Goal: Entertainment & Leisure: Consume media (video, audio)

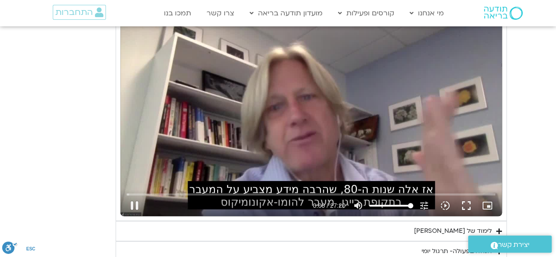
scroll to position [1752, 0]
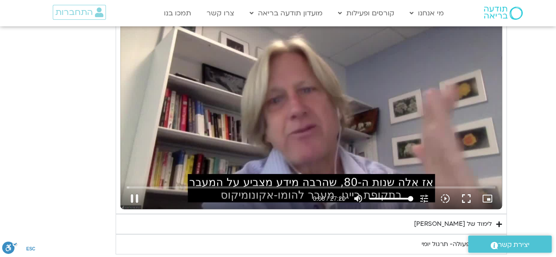
type input "1081.16"
type input "0.011364"
type input "1081.16"
type input "0.102059"
type input "1081.16"
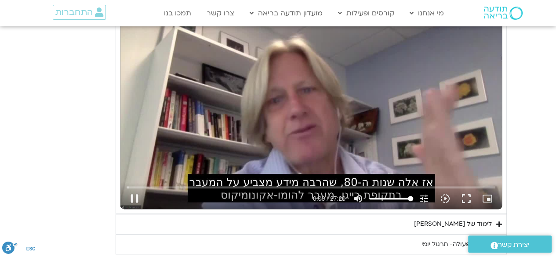
type input "0.241104"
type input "1081.16"
type input "0.368665"
type input "1081.16"
type input "0.502742"
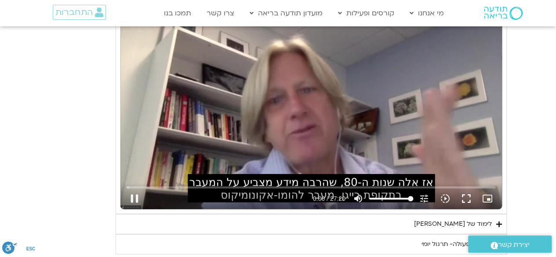
type input "1081.16"
type input "0.639571"
type input "1081.16"
type input "0.771815"
type input "1081.16"
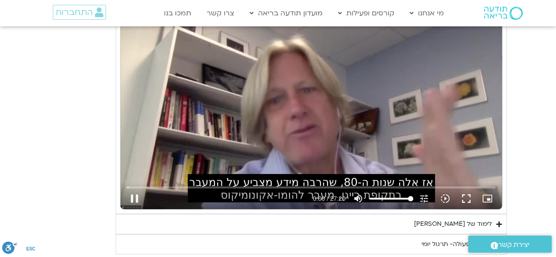
type input "0.909699"
type input "1081.16"
type input "1.03988"
type input "1081.16"
type input "1.168176"
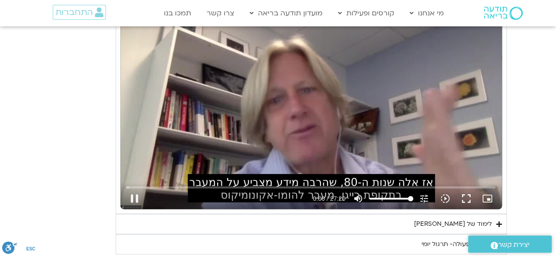
type input "1081.16"
type input "1.30243"
type input "1081.16"
type input "1.440126"
type input "1081.16"
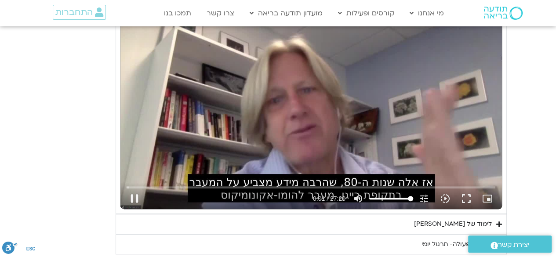
type input "1.574594"
type input "1081.16"
type input "1.702044"
type input "1081.16"
type input "1.83245"
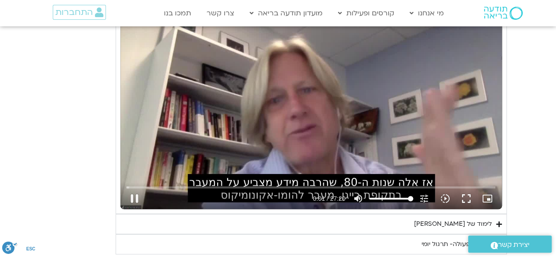
type input "1081.16"
type input "1.966281"
type input "1081.16"
type input "2.094485"
type input "1081.16"
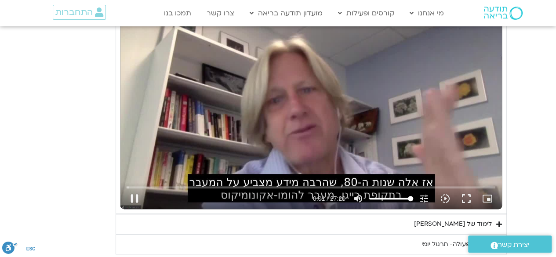
type input "2.222391"
type input "1081.16"
type input "2.351542"
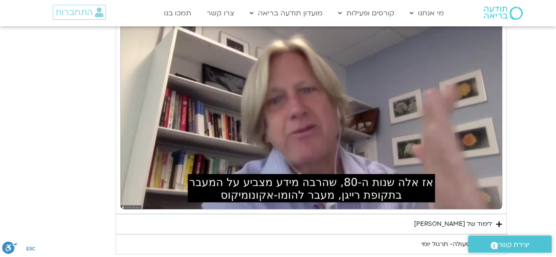
type input "1081.16"
type input "3.04626"
type input "1081.16"
type input "3.121088"
type input "1081.16"
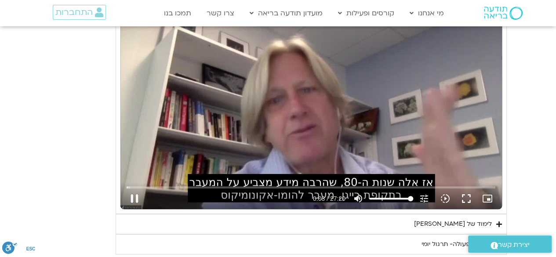
type input "3.253498"
type input "1081.16"
type input "3.388346"
type input "1081.16"
type input "3.521682"
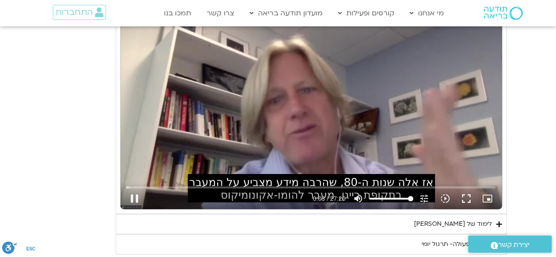
type input "1081.16"
type input "3.64873"
type input "1081.16"
type input "3.791132"
type input "1081.16"
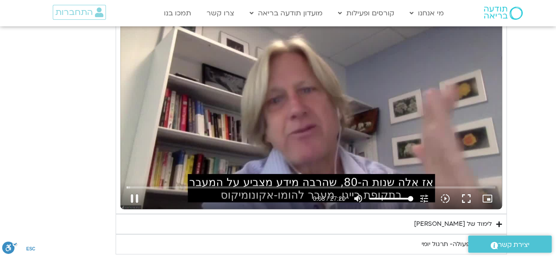
type input "3.923789"
type input "1081.16"
type input "4.054107"
type input "1081.16"
type input "4.18208"
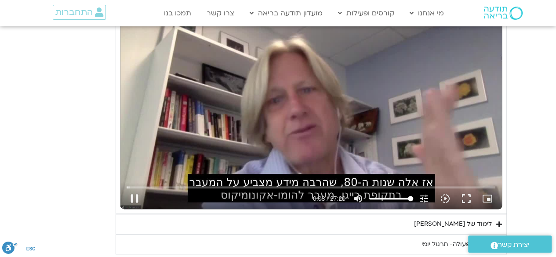
type input "1081.16"
type input "4.316059"
type input "1081.16"
type input "4.451496"
type input "1081.16"
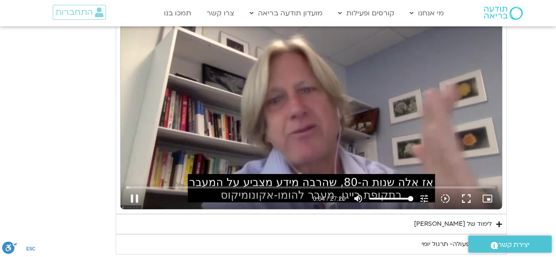
type input "4.583982"
type input "1081.16"
type input "4.718349"
type input "1081.16"
type input "4.853524"
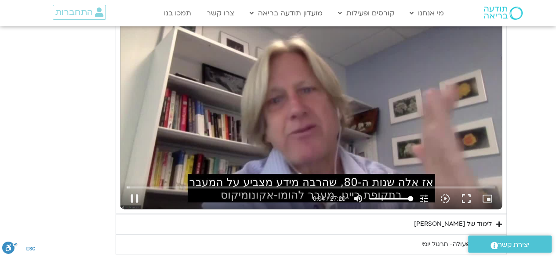
type input "1081.16"
type input "4.982575"
type input "1081.16"
type input "5.117151"
type input "1081.16"
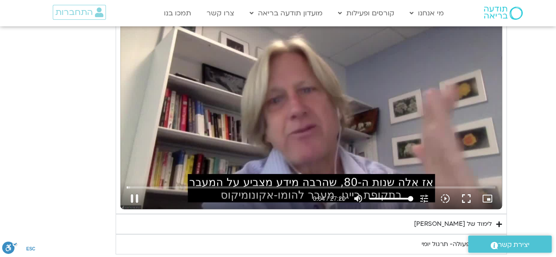
type input "5.247893"
type input "1081.16"
type input "5.382727"
type input "1081.16"
type input "5.517432"
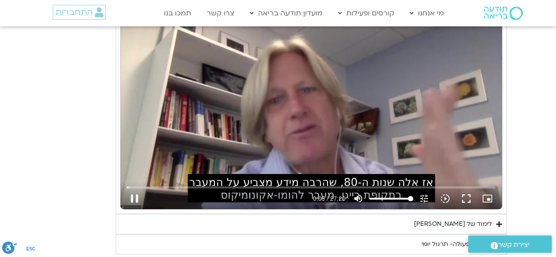
type input "1081.16"
type input "5.646145"
type input "1081.16"
type input "5.782199"
type input "1081.16"
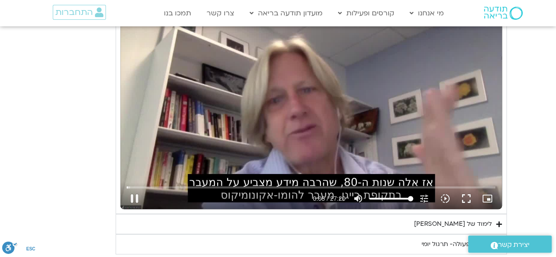
type input "5.913924"
type input "1081.16"
type input "6.051235"
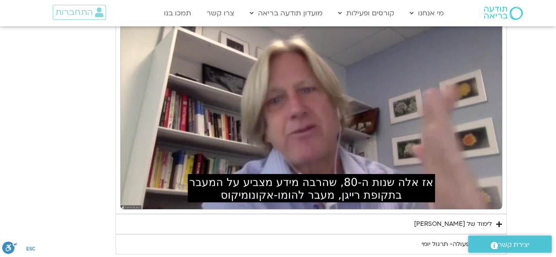
type input "1081.16"
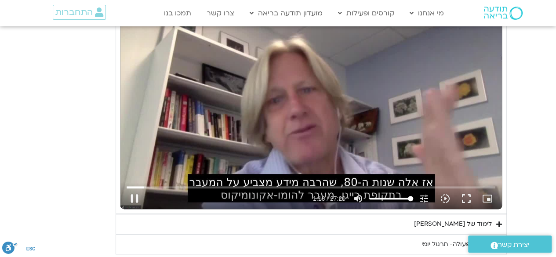
type input "76.643939"
type input "1081.16"
type input "76.75814"
type input "1081.16"
type input "76.893167"
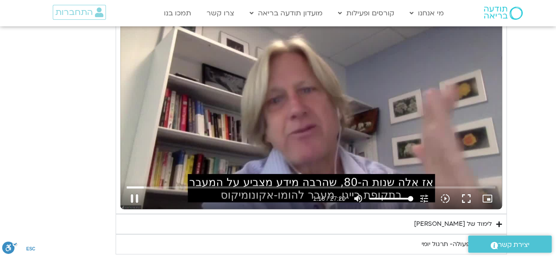
type input "1081.16"
type input "77.024778"
type input "1081.16"
type input "77.158359"
type input "1081.16"
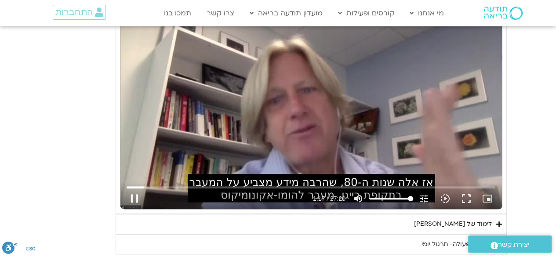
type input "77.207764"
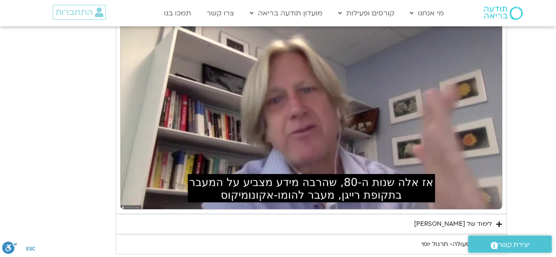
type input "1081.16"
type input "77.541438"
type input "1081.16"
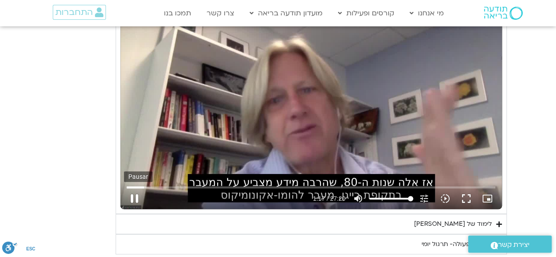
type input "77.676389"
type input "1081.16"
type input "77.790953"
type input "1081.16"
type input "77.908294"
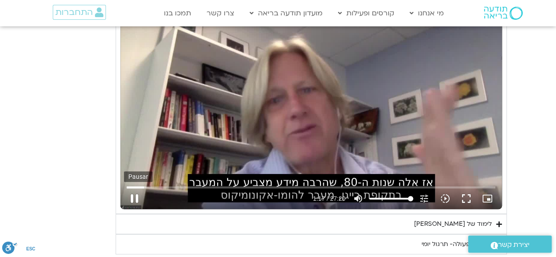
type input "1081.16"
type input "78.026377"
type input "1081.16"
type input "78.15507"
type input "1081.16"
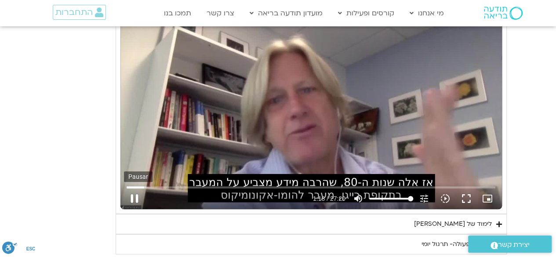
type input "78.283248"
type input "1081.16"
type input "78.409452"
click at [132, 192] on button "pause" at bounding box center [134, 198] width 21 height 21
type input "1081.16"
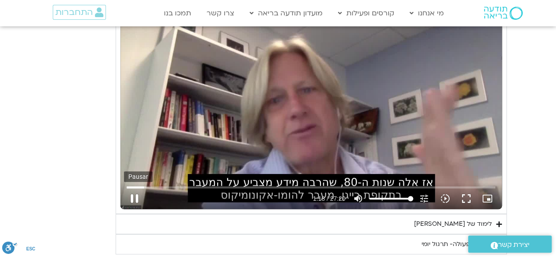
type input "78.453428"
type input "1081.16"
click at [133, 193] on button "play_arrow" at bounding box center [134, 198] width 21 height 21
type input "78.453438"
type input "1081.16"
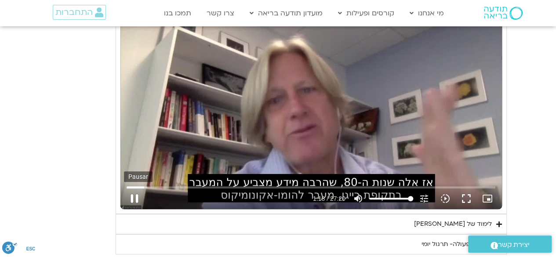
type input "78.507864"
type input "1081.16"
type input "78.646423"
type input "1081.16"
type input "78.777155"
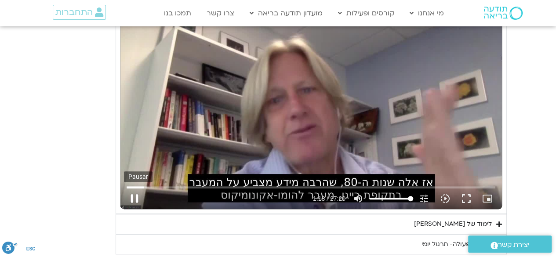
type input "1081.16"
type input "78.903594"
type input "1081.16"
type input "79.161499"
type input "1081.16"
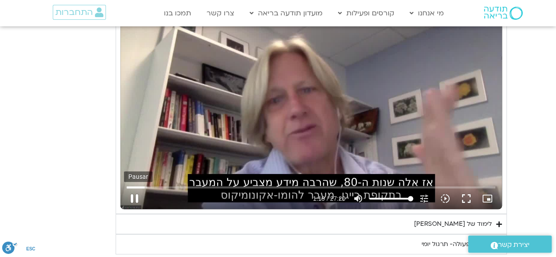
type input "79.292899"
type input "1081.16"
type input "79.419085"
type input "1081.16"
type input "79.54704"
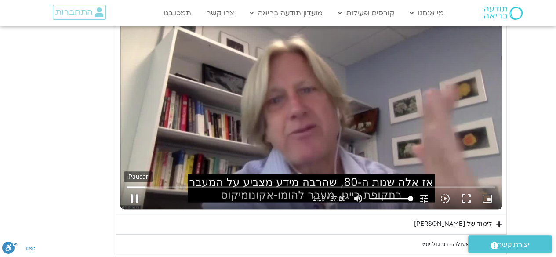
type input "1081.16"
type input "79.677878"
type input "1081.16"
type input "79.806716"
type input "1081.16"
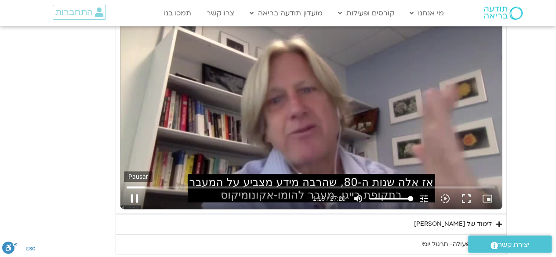
type input "79.932489"
type input "1081.16"
type input "80.061888"
type input "1081.16"
type input "80.191428"
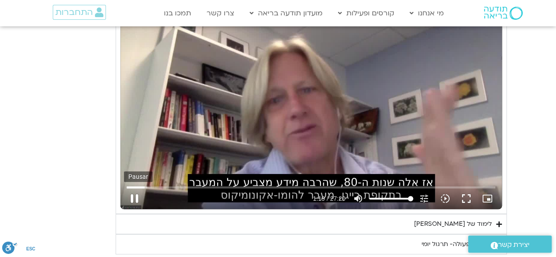
type input "1081.16"
type input "80.318188"
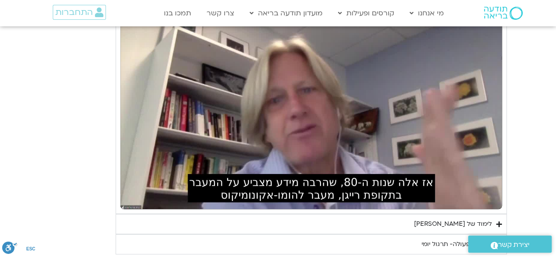
type input "1081.16"
type input "83.112439"
type input "1081.16"
type input "83.228175"
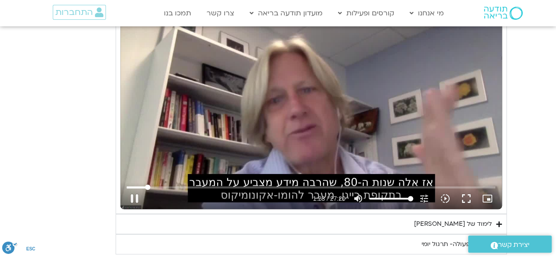
type input "1081.16"
type input "83.326078"
type input "1081.16"
type input "83.496211"
type input "1081.16"
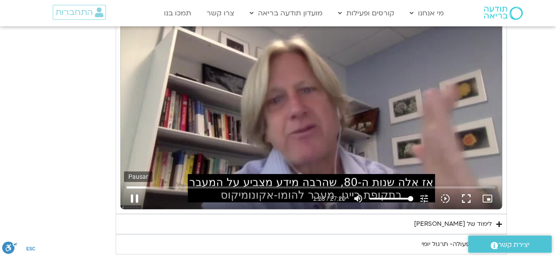
type input "83.596537"
type input "1081.16"
type input "83.732946"
type input "1081.16"
type input "83.877283"
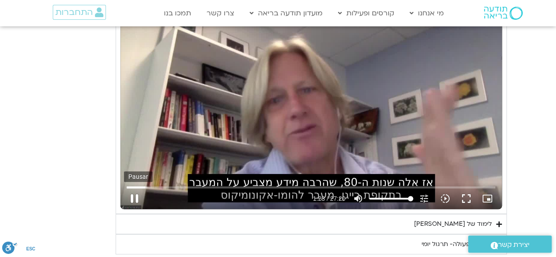
type input "1081.16"
type input "83.997657"
type input "1081.16"
type input "84.123787"
type input "1081.16"
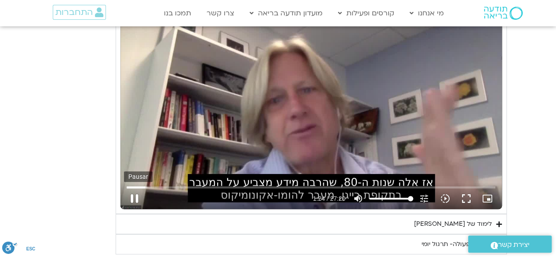
type input "84.25021"
type input "1081.16"
type input "84.381657"
type input "1081.16"
type input "84.508016"
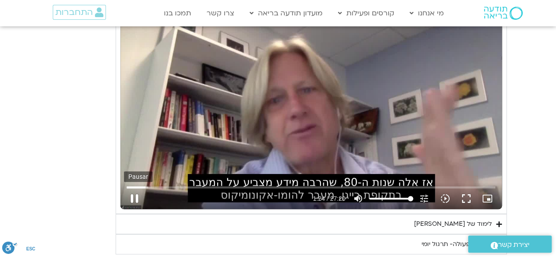
type input "1081.16"
type input "84.638575"
type input "1081.16"
type input "84.763984"
type input "1081.16"
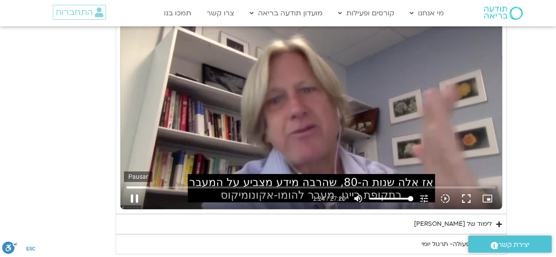
type input "84.894355"
type input "1081.16"
type input "85.029483"
type input "1081.16"
type input "85.163504"
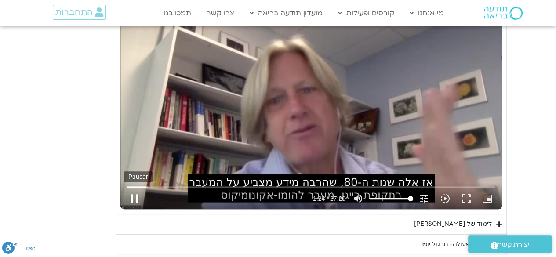
type input "1081.16"
type input "85.29161"
type input "1081.16"
type input "85.424694"
type input "1081.16"
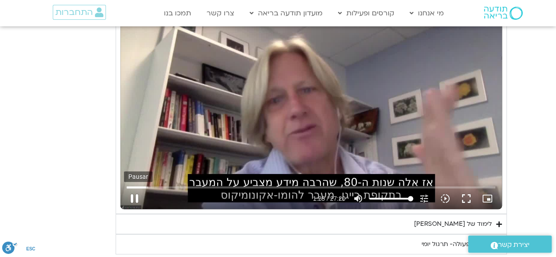
type input "85.55294"
type input "1081.16"
type input "85.67982"
type input "1081.16"
type input "85.80541"
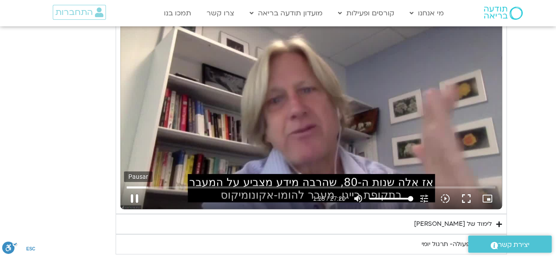
type input "1081.16"
type input "85.93796"
type input "1081.16"
type input "86.067805"
type input "1081.16"
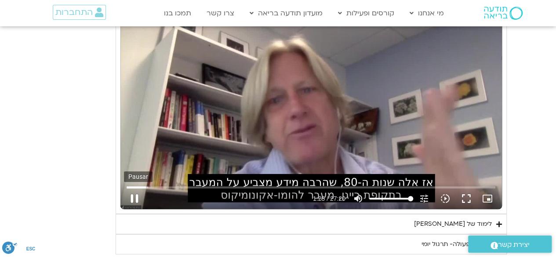
type input "86.19632"
type input "1081.16"
type input "86.330384"
type input "1081.16"
type input "86.460229"
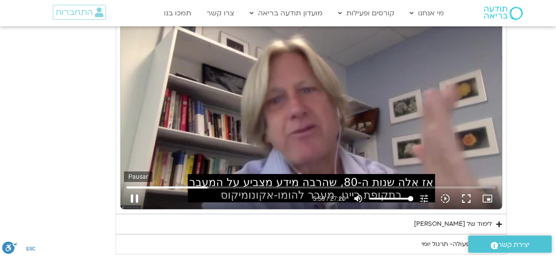
click at [128, 193] on button "pause" at bounding box center [134, 198] width 21 height 21
